Goal: Find contact information: Find contact information

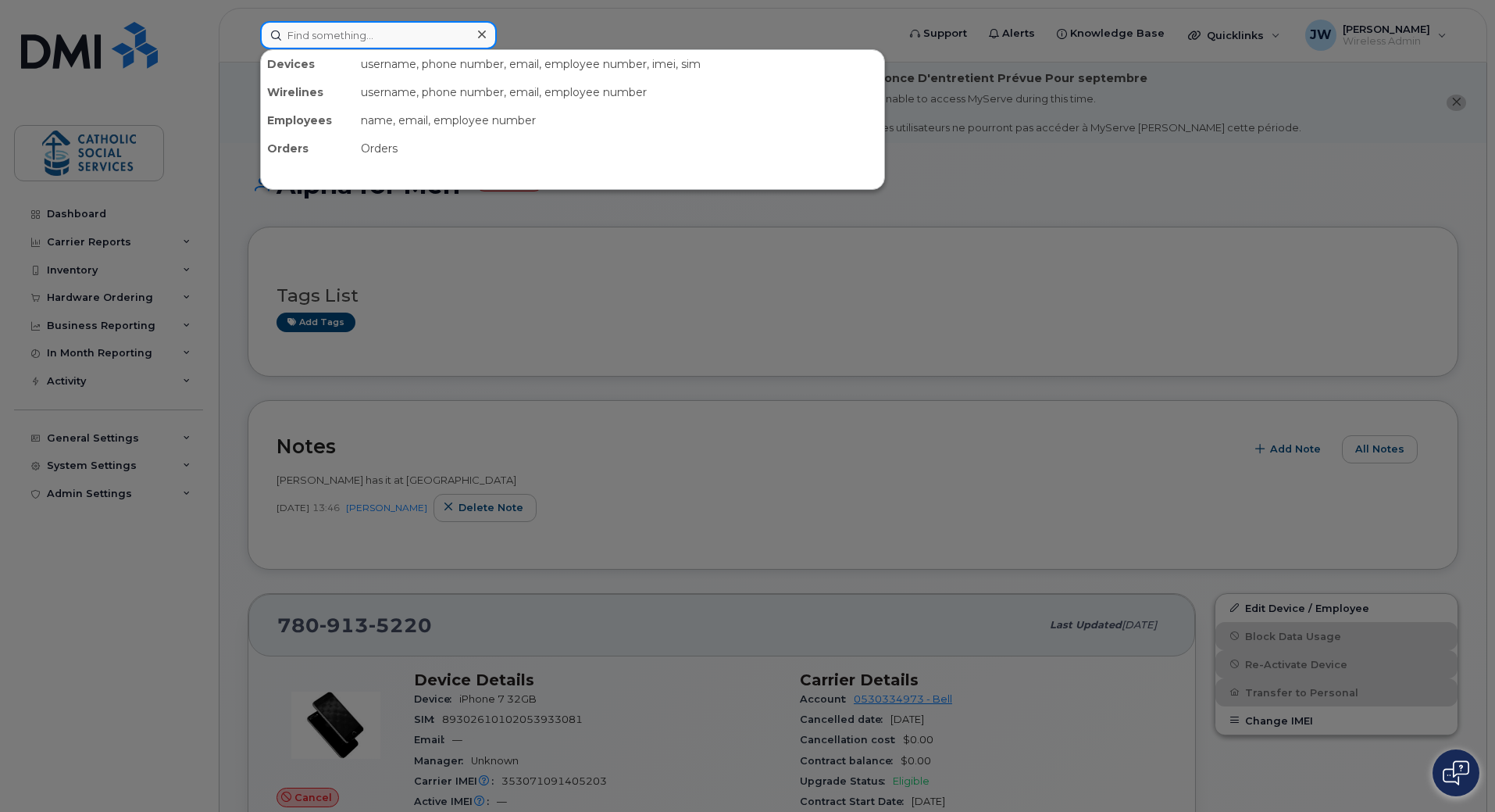
click at [348, 29] on input at bounding box center [378, 35] width 237 height 28
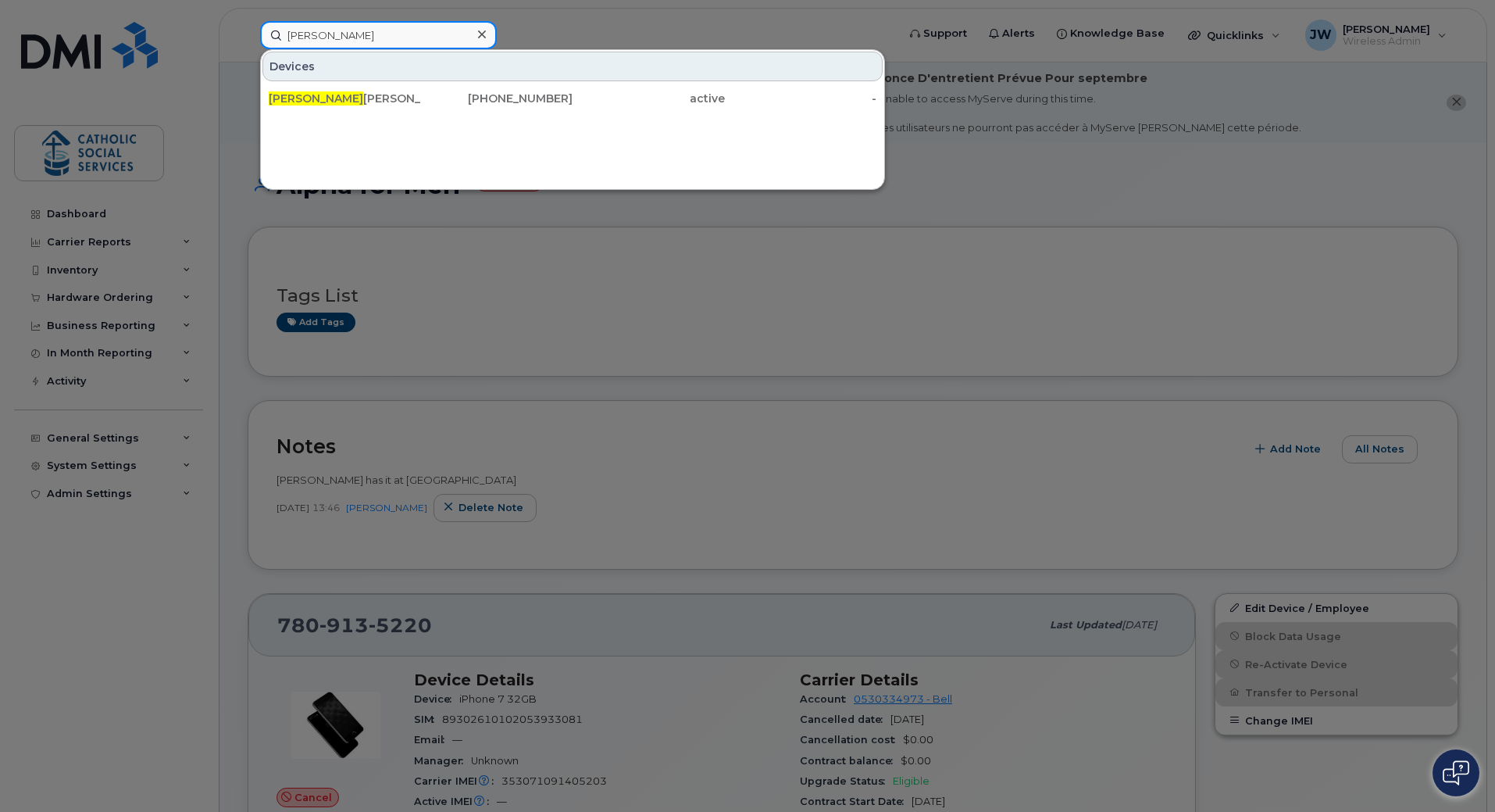
type input "[PERSON_NAME]"
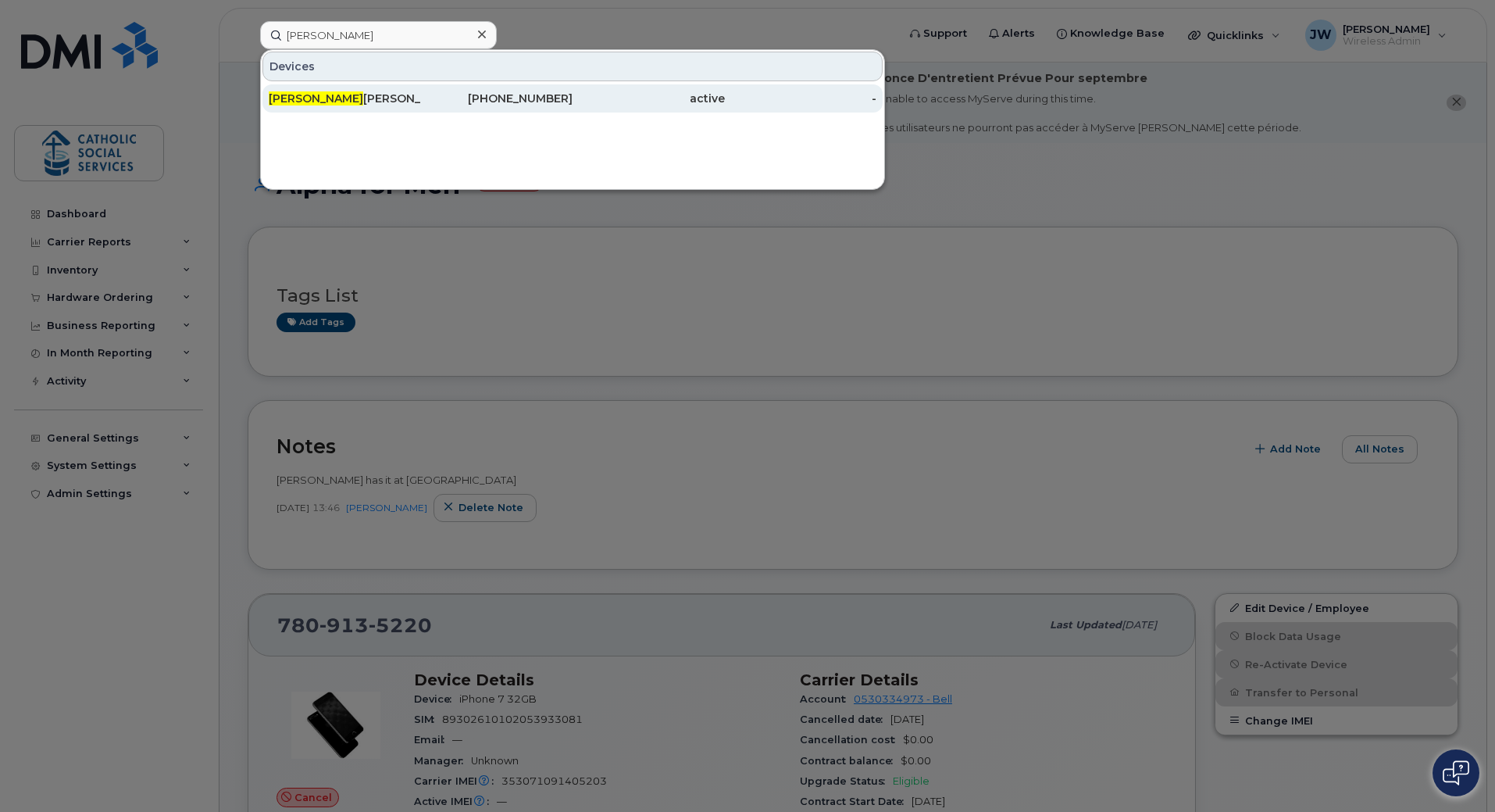
click at [531, 99] on div "[PHONE_NUMBER]" at bounding box center [497, 98] width 152 height 16
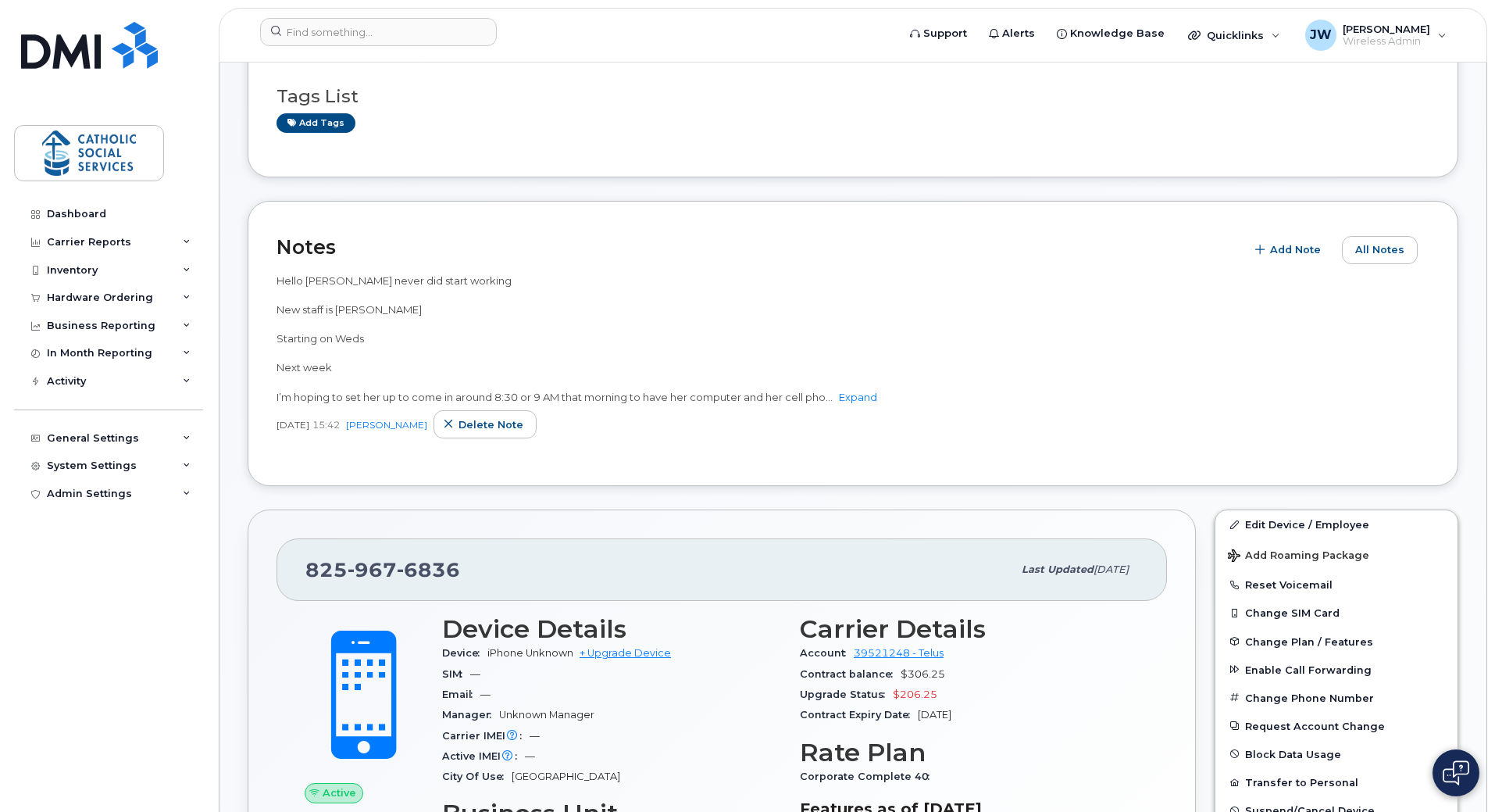
scroll to position [260, 0]
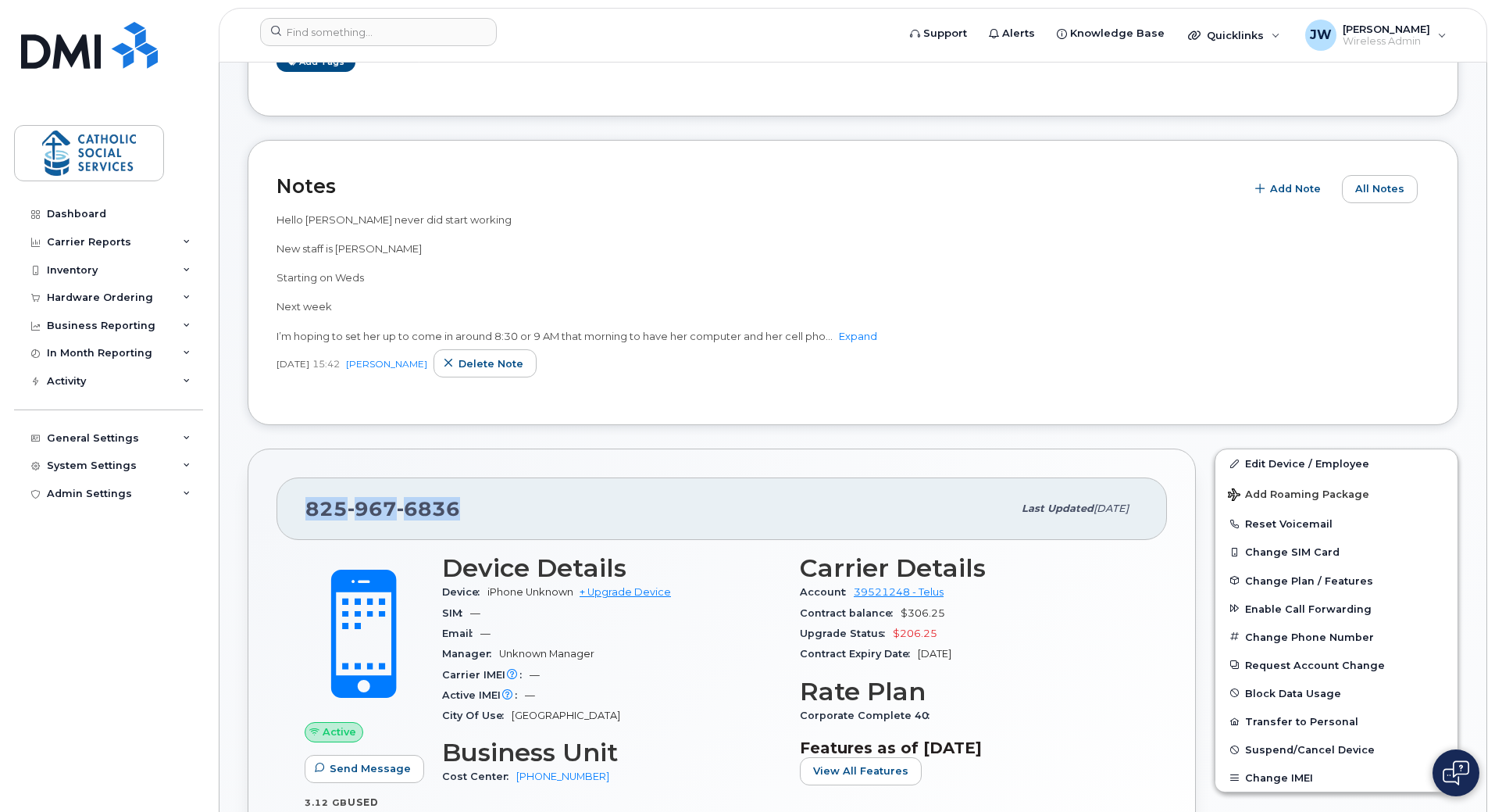
drag, startPoint x: 462, startPoint y: 507, endPoint x: 296, endPoint y: 516, distance: 166.2
click at [296, 516] on div "825 967 6836 Last updated Jul 19, 2025" at bounding box center [722, 508] width 890 height 62
copy span "825 967 6836"
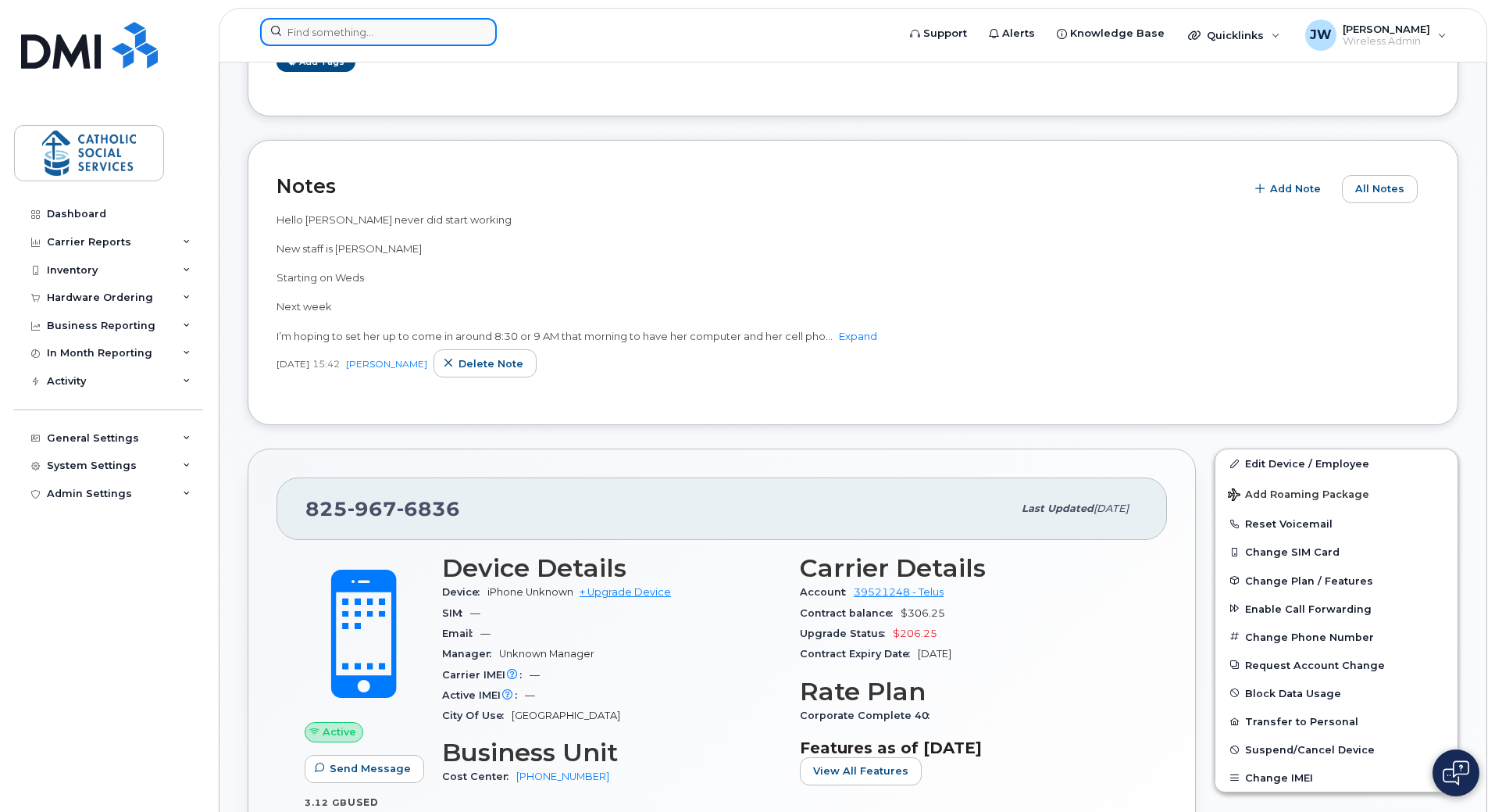
click at [359, 26] on input at bounding box center [378, 32] width 237 height 28
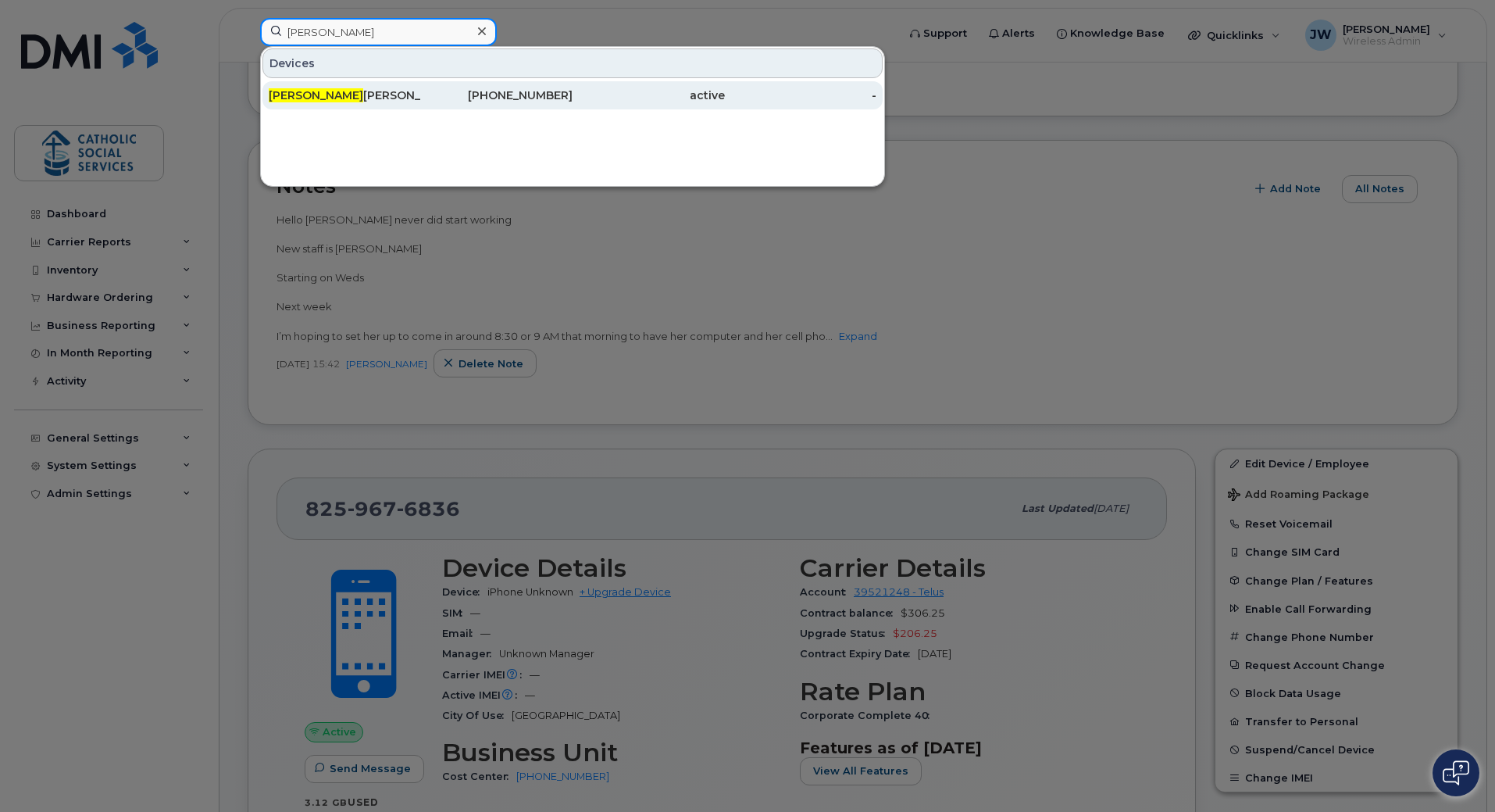
type input "jill"
click at [350, 91] on div "Jill Hunt" at bounding box center [345, 95] width 152 height 16
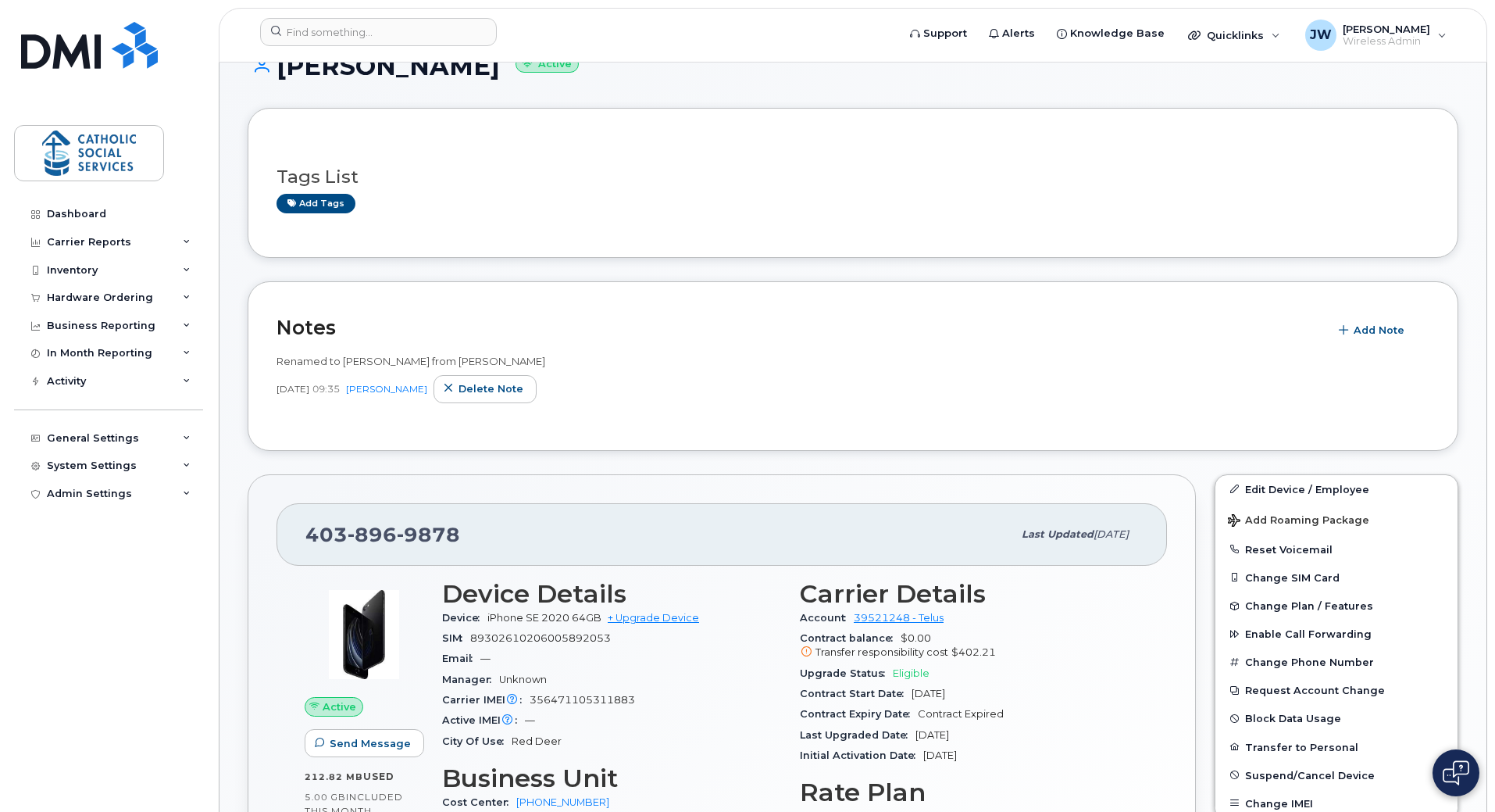
scroll to position [260, 0]
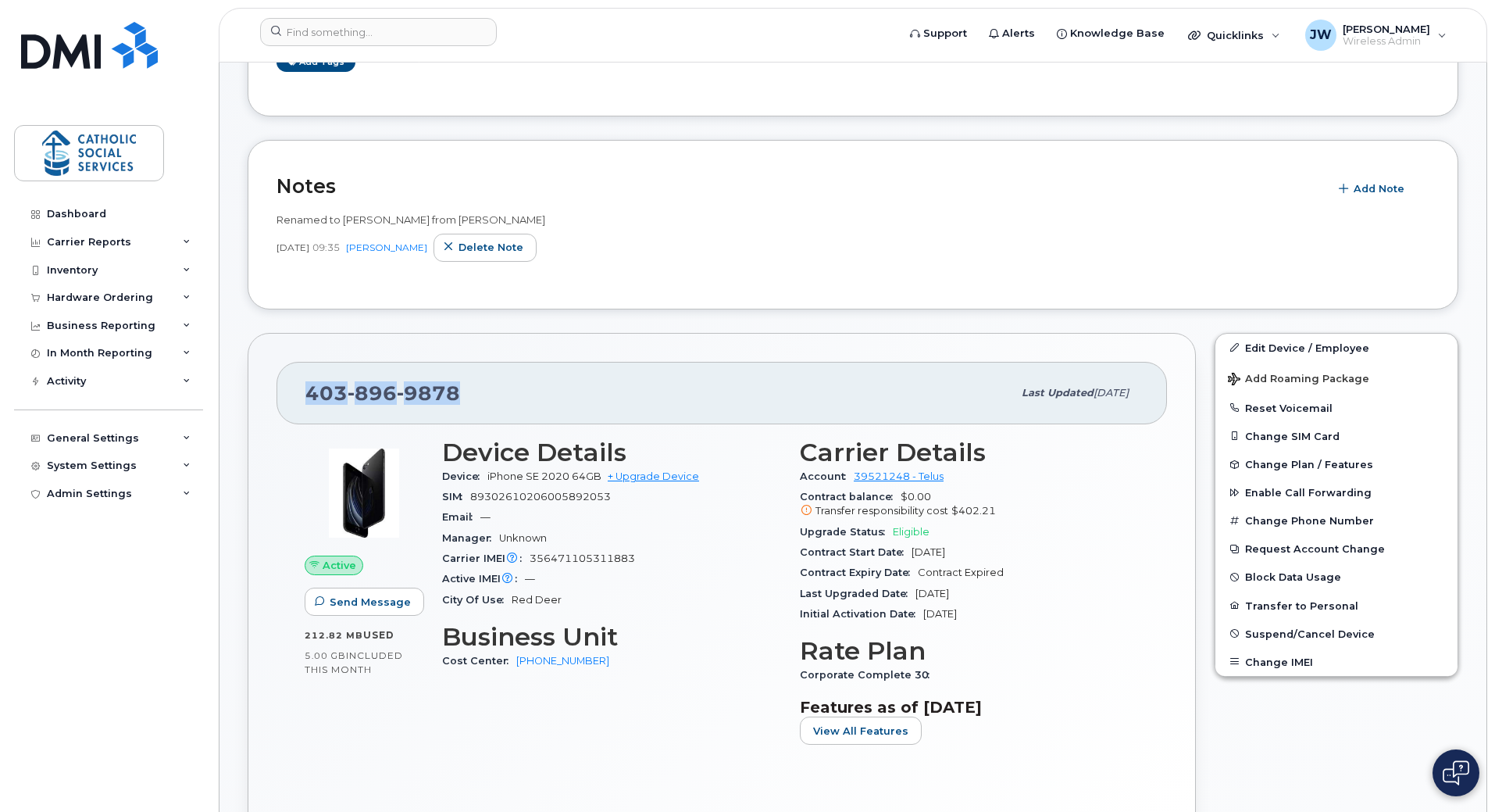
drag, startPoint x: 459, startPoint y: 393, endPoint x: 269, endPoint y: 377, distance: 190.7
click at [269, 377] on div "403 896 9878 Last updated Jan 10, 2023 Active Send Message 212.82 MB  used 5.00…" at bounding box center [722, 595] width 949 height 524
copy span "403 896 9878"
